Goal: Task Accomplishment & Management: Use online tool/utility

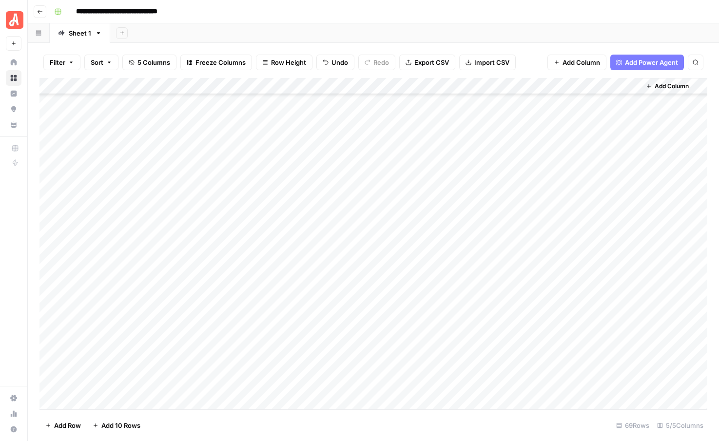
scroll to position [844, 0]
click at [455, 320] on div "Add Column" at bounding box center [373, 243] width 668 height 331
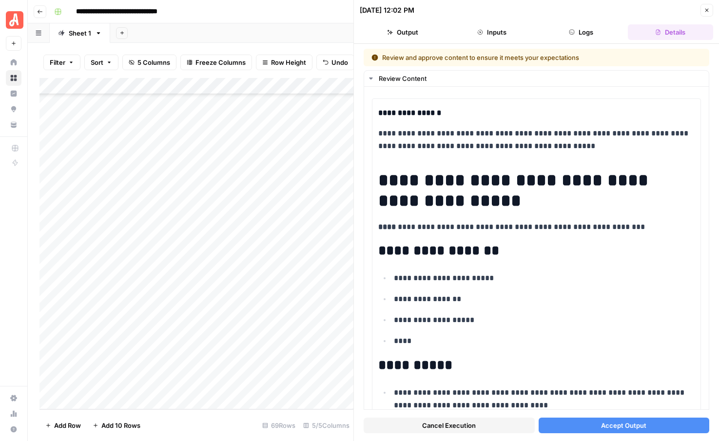
click at [581, 428] on button "Accept Output" at bounding box center [623, 426] width 171 height 16
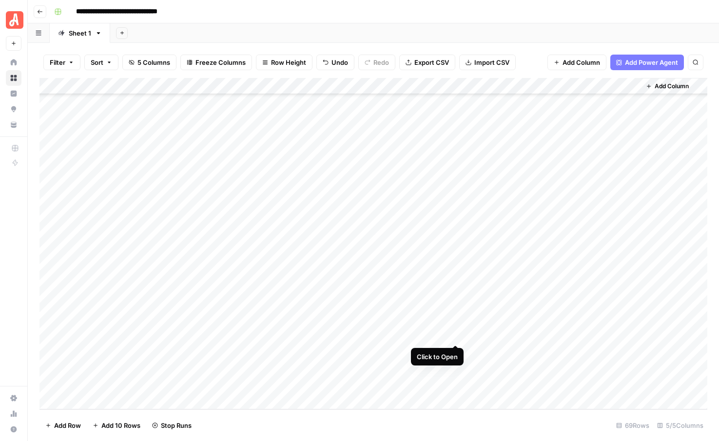
click at [452, 333] on div "Add Column" at bounding box center [373, 243] width 668 height 331
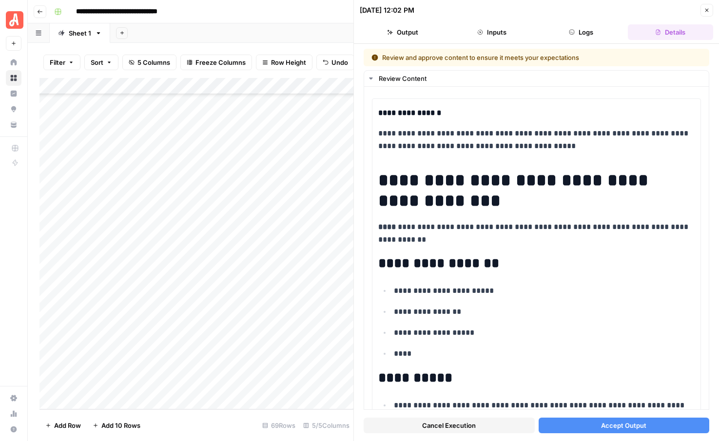
click at [592, 429] on button "Accept Output" at bounding box center [623, 426] width 171 height 16
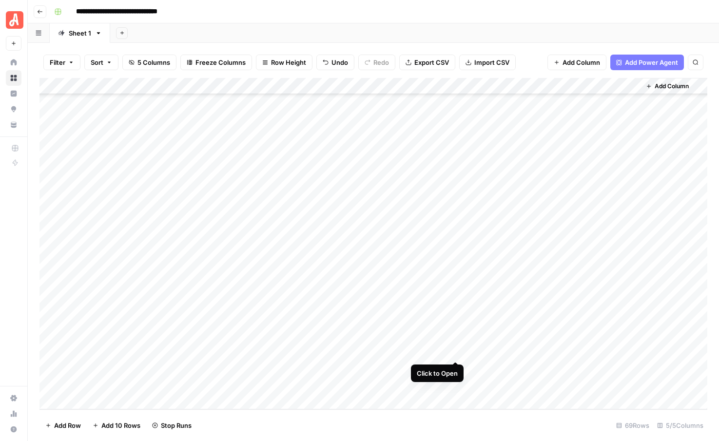
click at [453, 351] on div "Add Column" at bounding box center [373, 243] width 668 height 331
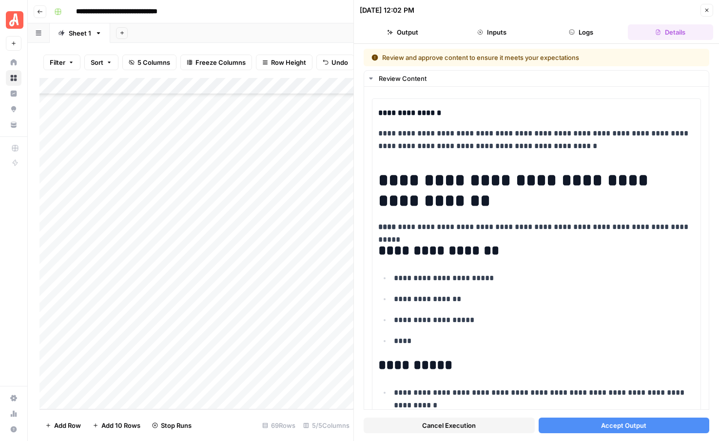
click at [575, 427] on button "Accept Output" at bounding box center [623, 426] width 171 height 16
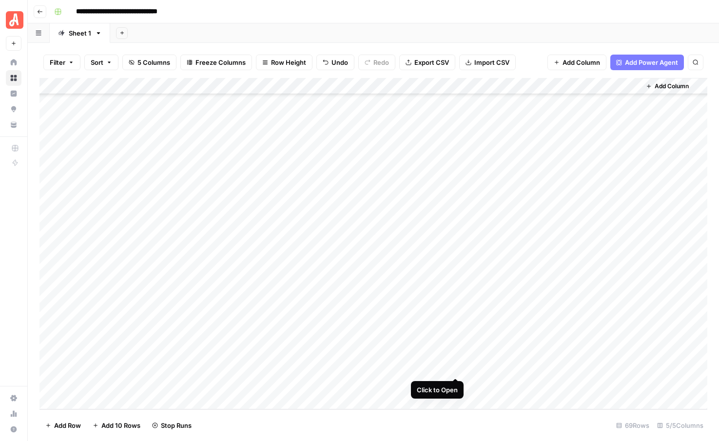
click at [455, 367] on div "Add Column" at bounding box center [373, 243] width 668 height 331
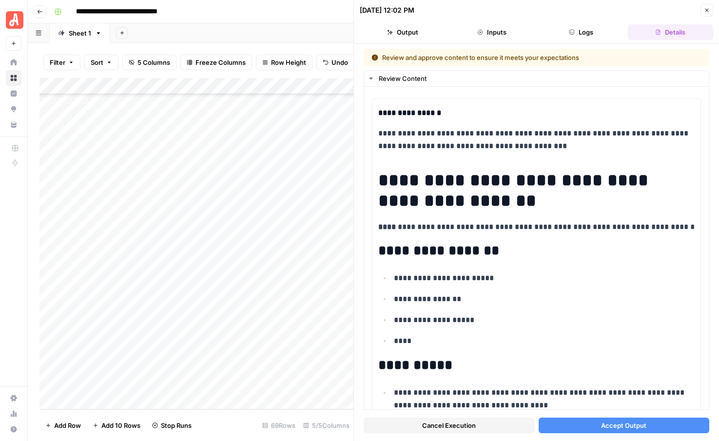
click at [611, 425] on span "Accept Output" at bounding box center [623, 426] width 45 height 10
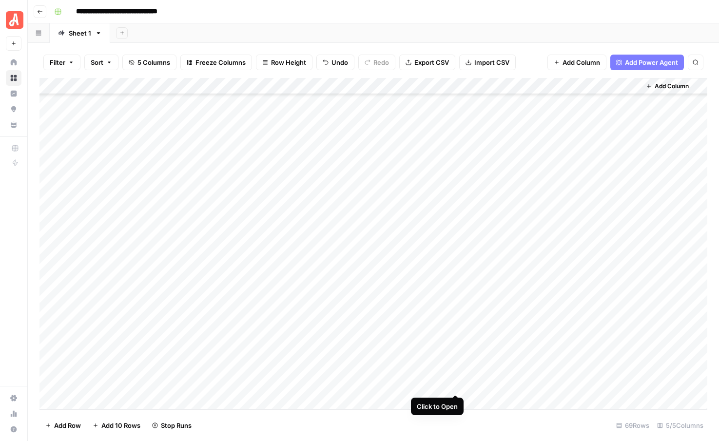
click at [454, 387] on div "Add Column" at bounding box center [373, 243] width 668 height 331
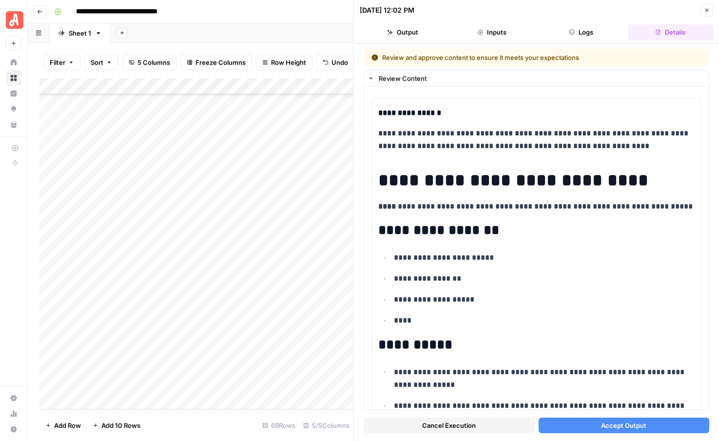
click at [589, 426] on button "Accept Output" at bounding box center [623, 426] width 171 height 16
